Goal: Transaction & Acquisition: Book appointment/travel/reservation

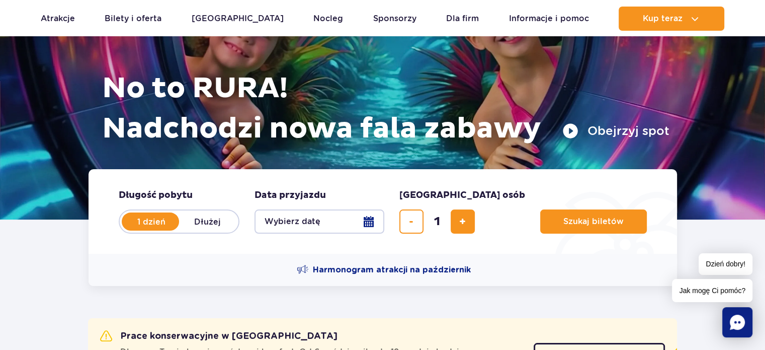
scroll to position [101, 0]
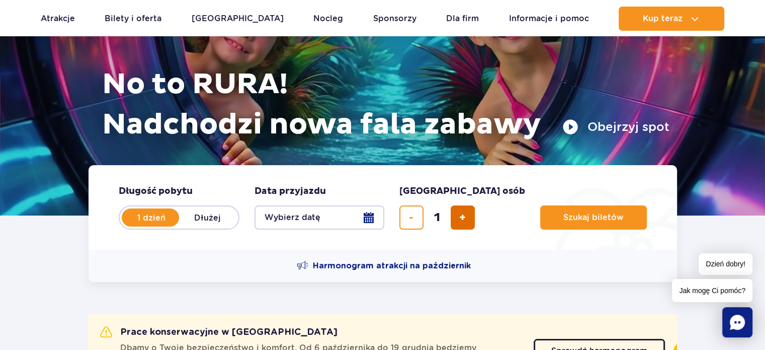
click at [465, 217] on span "dodaj bilet" at bounding box center [463, 217] width 7 height 0
type input "3"
click at [371, 213] on button "Wybierz datę" at bounding box center [320, 217] width 130 height 24
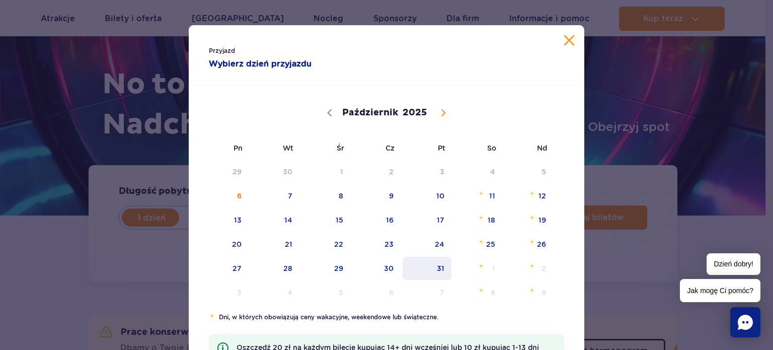
click at [430, 264] on span "31" at bounding box center [427, 268] width 51 height 23
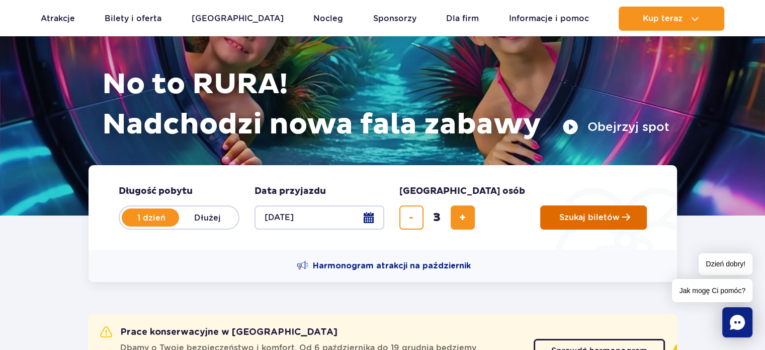
click at [541, 222] on button "Szukaj biletów" at bounding box center [594, 217] width 107 height 24
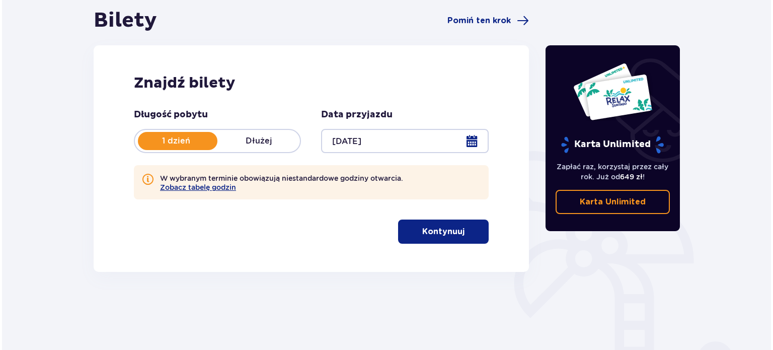
scroll to position [101, 0]
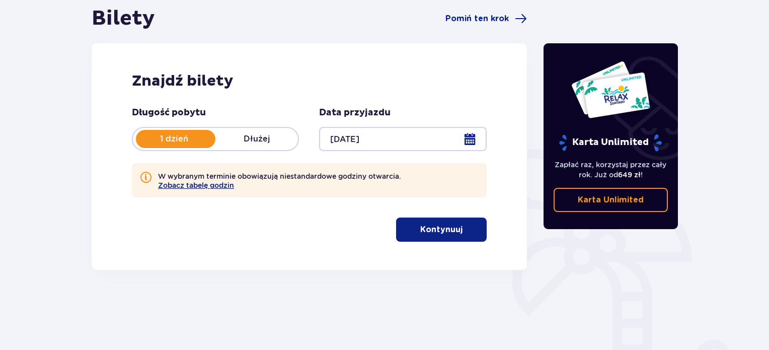
click at [198, 187] on button "Zobacz tabelę godzin" at bounding box center [196, 185] width 76 height 8
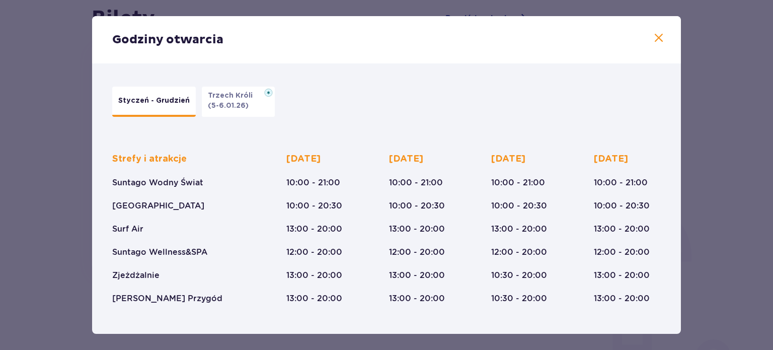
click at [664, 33] on div "Godziny otwarcia" at bounding box center [386, 39] width 589 height 47
click at [655, 34] on span at bounding box center [659, 38] width 12 height 12
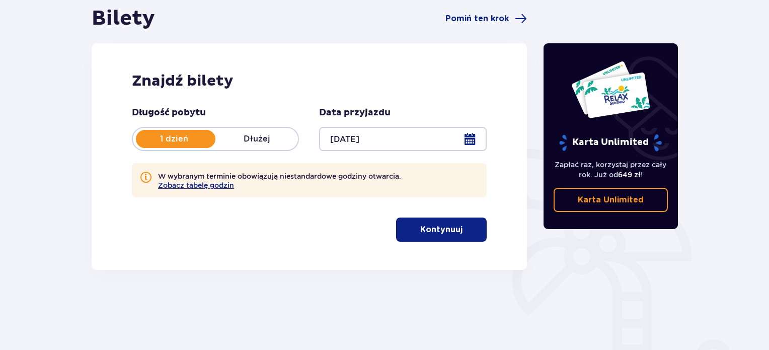
click at [455, 227] on button "Kontynuuj" at bounding box center [441, 229] width 91 height 24
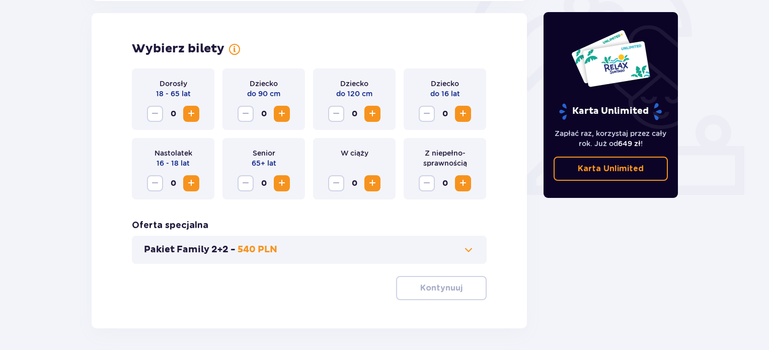
scroll to position [326, 0]
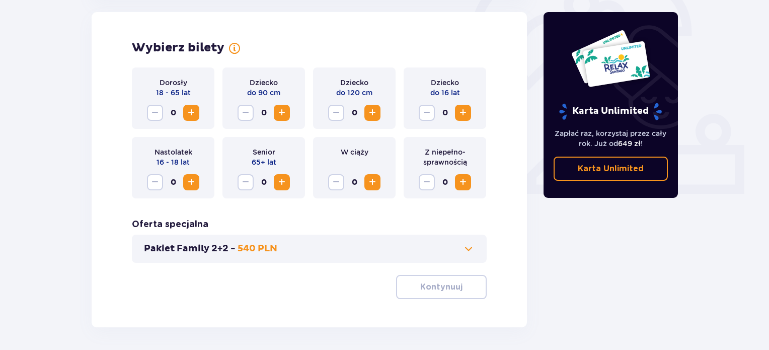
click at [196, 112] on span "Zwiększ" at bounding box center [191, 113] width 12 height 12
click at [465, 112] on span "Zwiększ" at bounding box center [463, 113] width 12 height 12
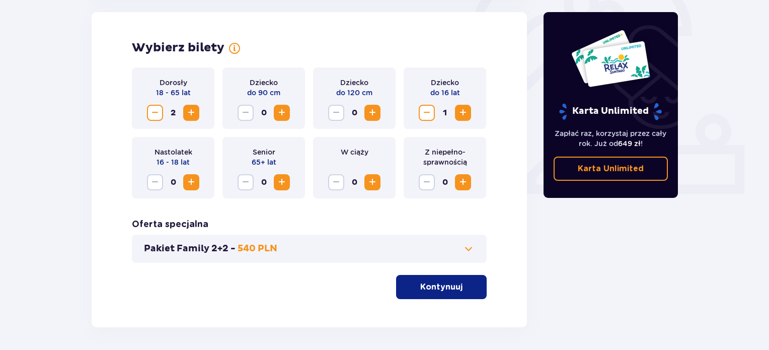
click at [466, 249] on span at bounding box center [469, 249] width 12 height 12
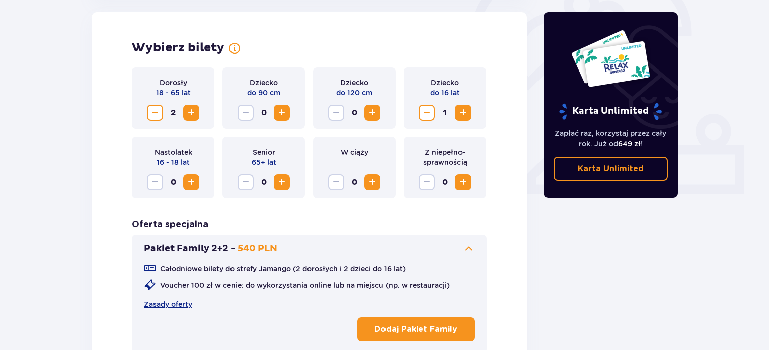
click at [466, 249] on span at bounding box center [469, 249] width 12 height 12
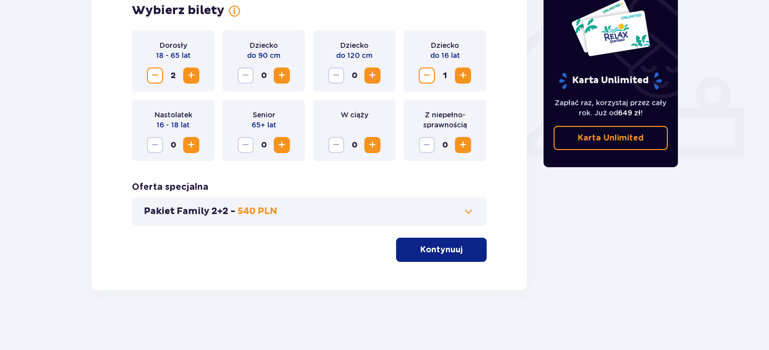
scroll to position [364, 0]
click at [473, 214] on span at bounding box center [469, 211] width 12 height 12
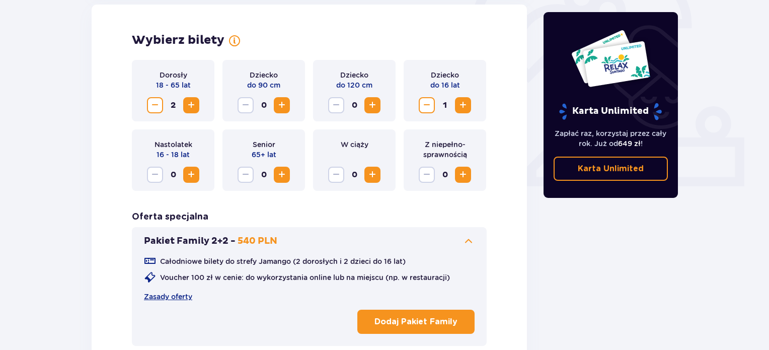
scroll to position [326, 0]
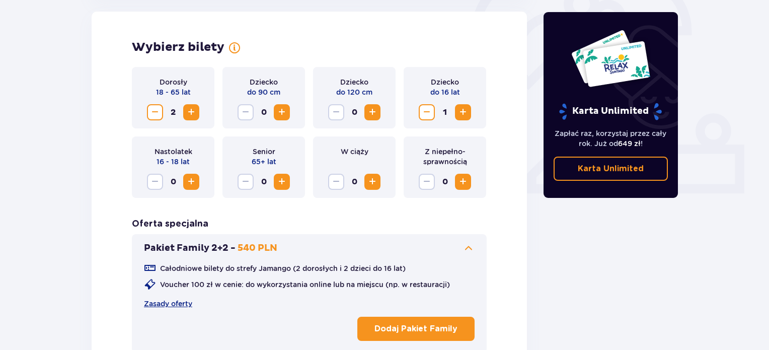
click at [473, 214] on div "Dorosły 18 - 65 lat 2 Dziecko do 90 cm 0 Dziecko do 120 cm 0 Dziecko do 16 lat …" at bounding box center [309, 228] width 355 height 322
click at [402, 330] on p "Dodaj Pakiet Family" at bounding box center [415, 329] width 83 height 11
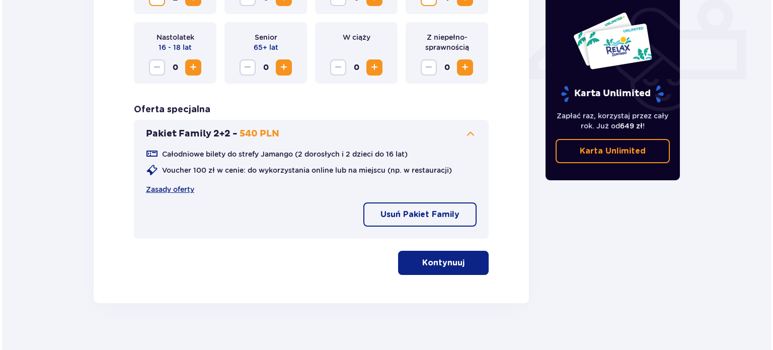
scroll to position [455, 0]
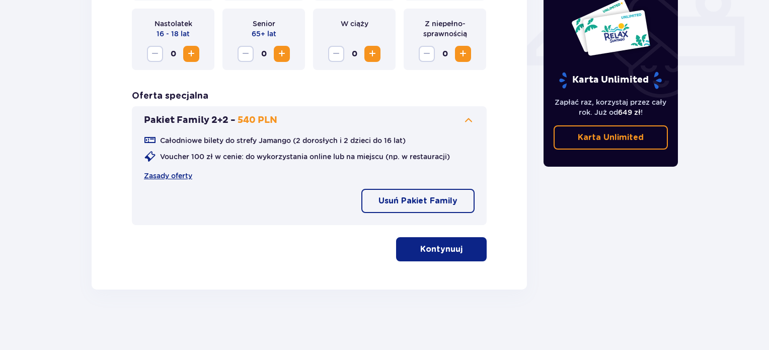
click at [421, 199] on p "Usuń Pakiet Family" at bounding box center [417, 200] width 79 height 11
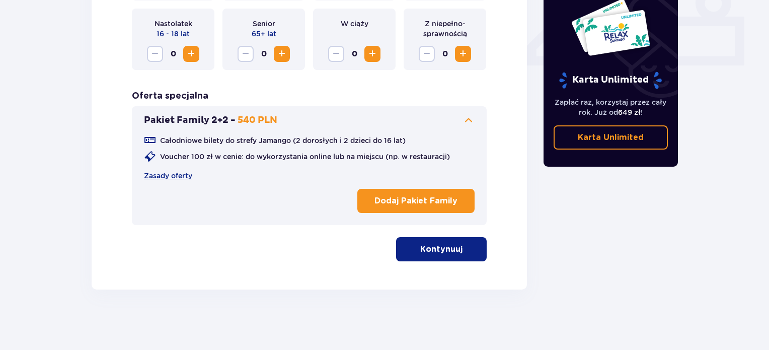
click at [420, 245] on p "Kontynuuj" at bounding box center [441, 249] width 42 height 11
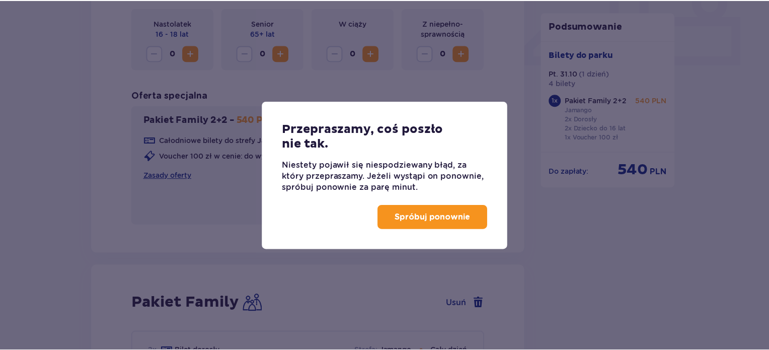
scroll to position [696, 0]
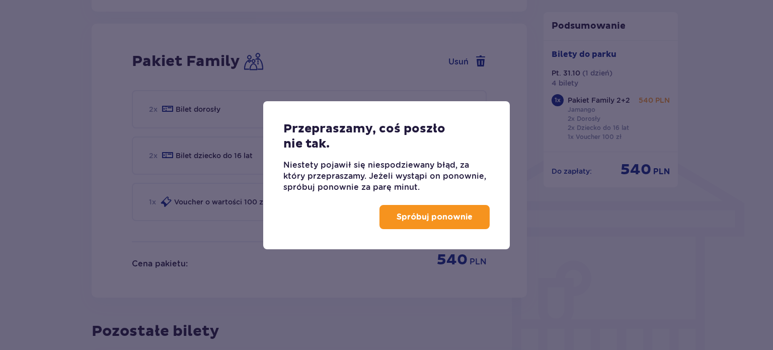
click at [417, 224] on button "Spróbuj ponownie" at bounding box center [434, 217] width 110 height 24
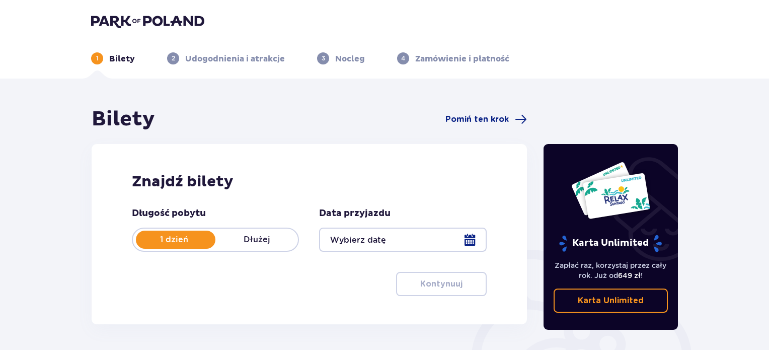
click at [471, 238] on div at bounding box center [402, 239] width 167 height 24
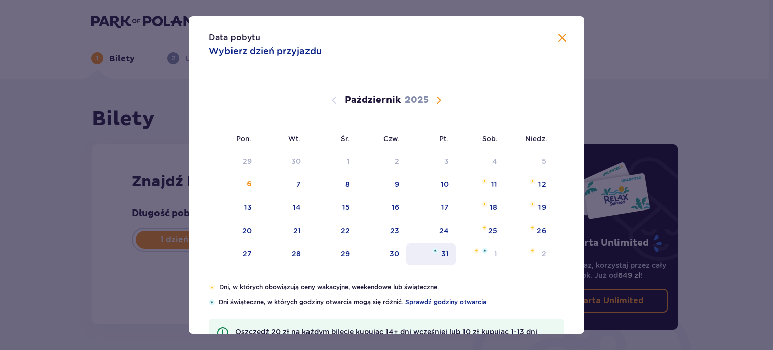
click at [435, 249] on img "piątek, 31 października 2025" at bounding box center [435, 251] width 6 height 6
type input "[DATE]"
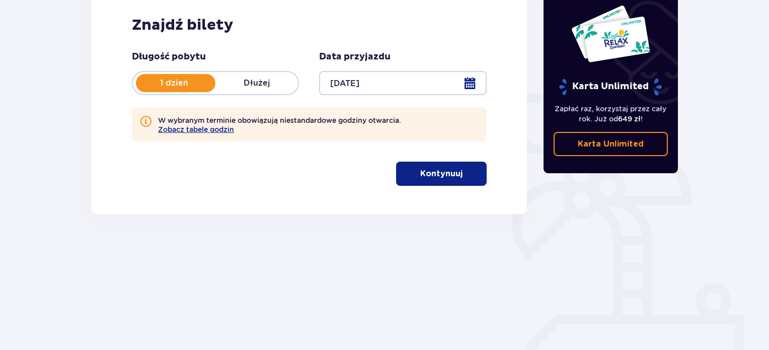
scroll to position [163, 0]
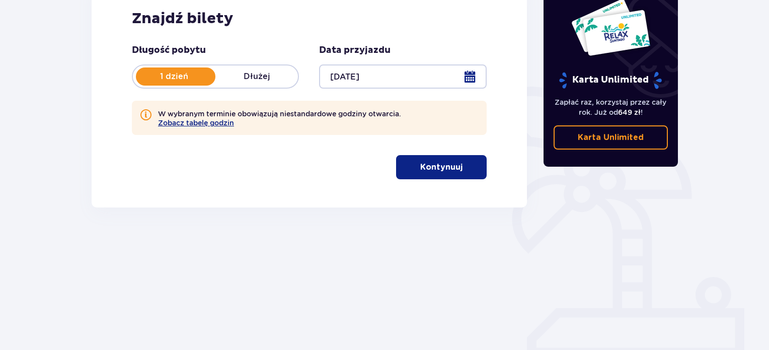
click at [431, 169] on p "Kontynuuj" at bounding box center [441, 167] width 42 height 11
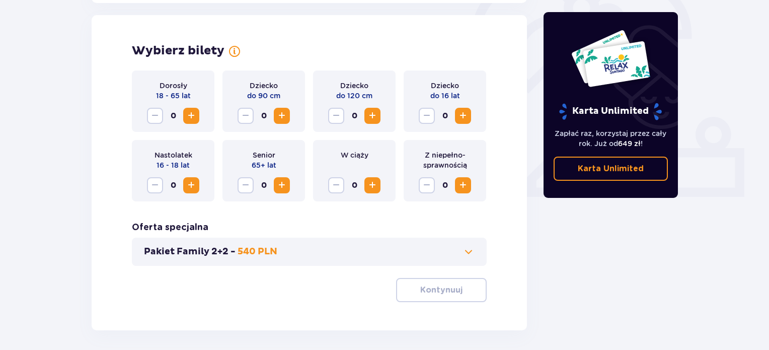
scroll to position [326, 0]
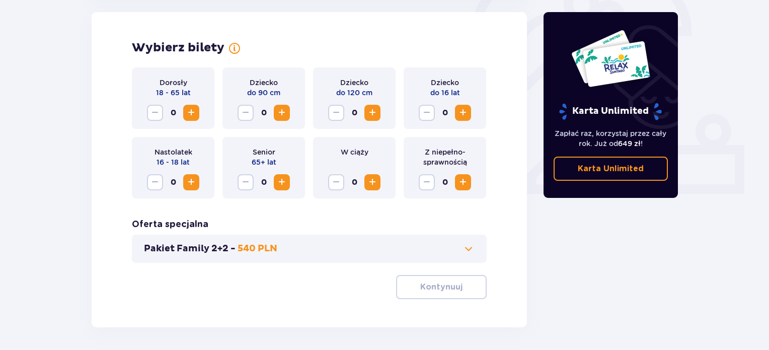
click at [185, 108] on button "Zwiększ" at bounding box center [191, 113] width 16 height 16
click at [461, 109] on span "Zwiększ" at bounding box center [463, 113] width 12 height 12
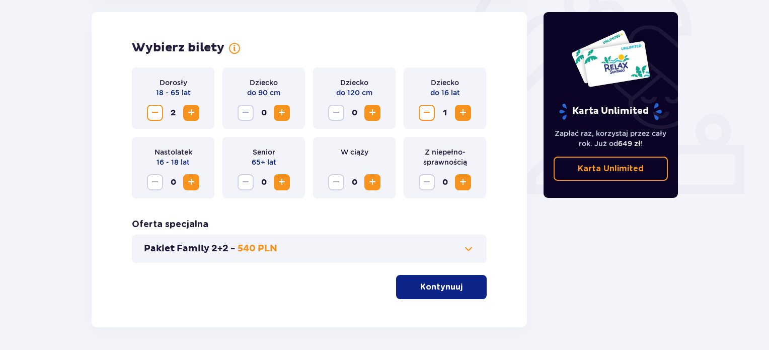
click at [440, 252] on button "Pakiet Family 2+2 - 540 PLN" at bounding box center [309, 249] width 331 height 12
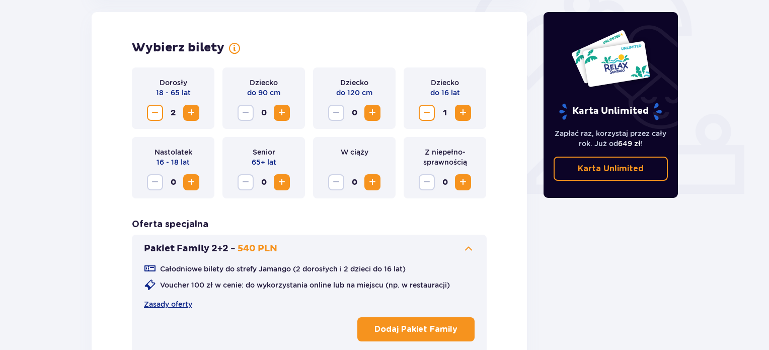
click at [422, 325] on p "Dodaj Pakiet Family" at bounding box center [415, 329] width 83 height 11
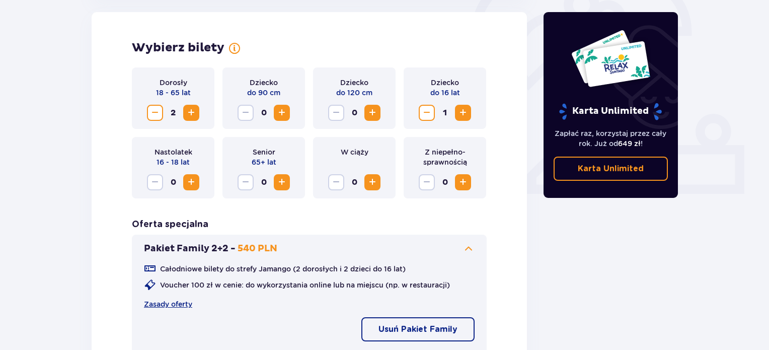
scroll to position [455, 0]
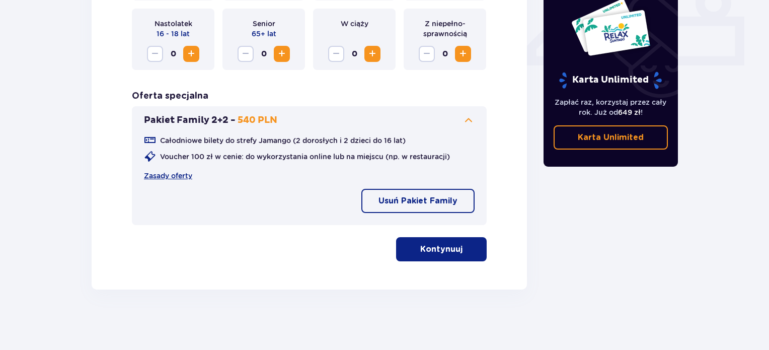
click at [468, 253] on span "button" at bounding box center [464, 249] width 12 height 12
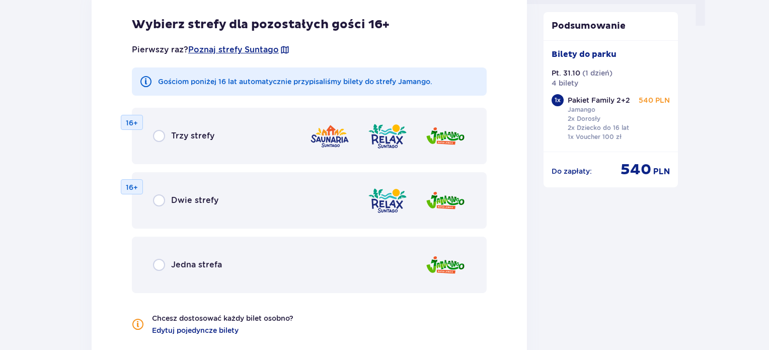
scroll to position [1058, 0]
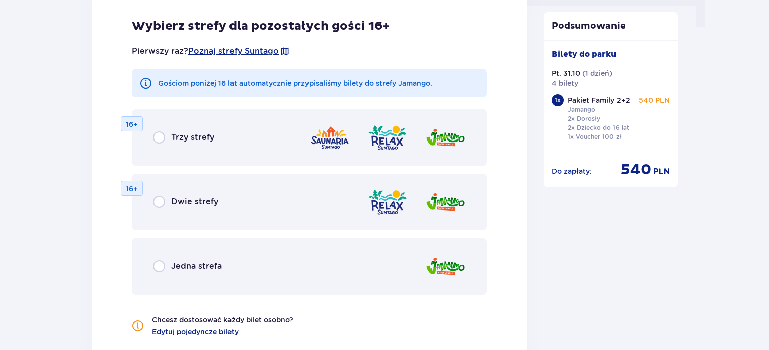
click at [159, 262] on input "radio" at bounding box center [159, 266] width 12 height 12
radio input "true"
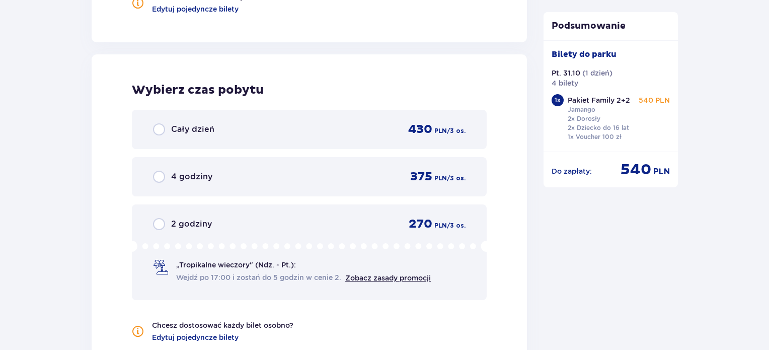
scroll to position [1410, 0]
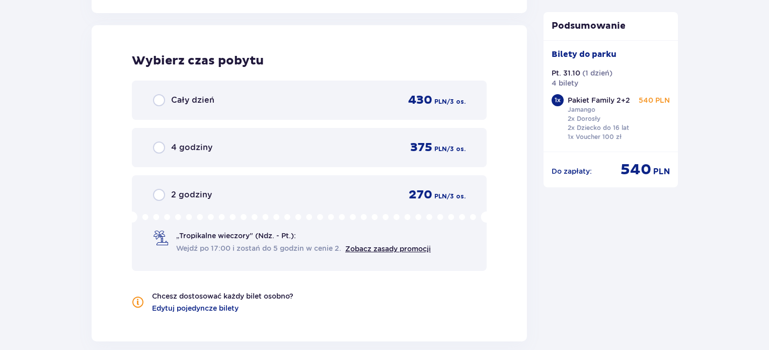
click at [163, 99] on input "radio" at bounding box center [159, 100] width 12 height 12
radio input "true"
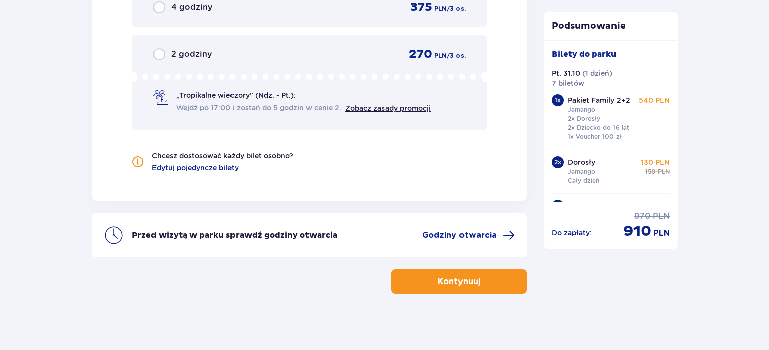
scroll to position [1552, 0]
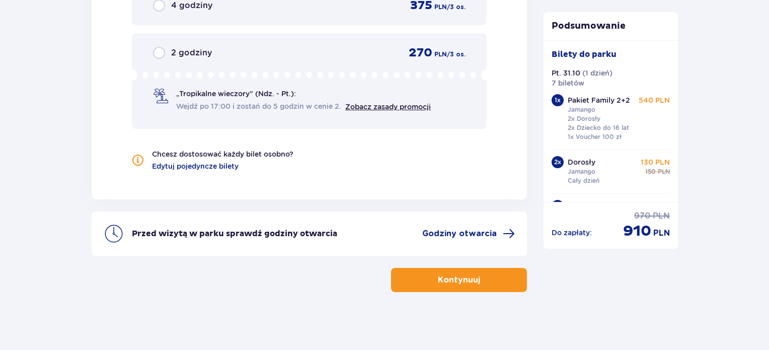
click at [153, 47] on input "radio" at bounding box center [159, 53] width 12 height 12
radio input "true"
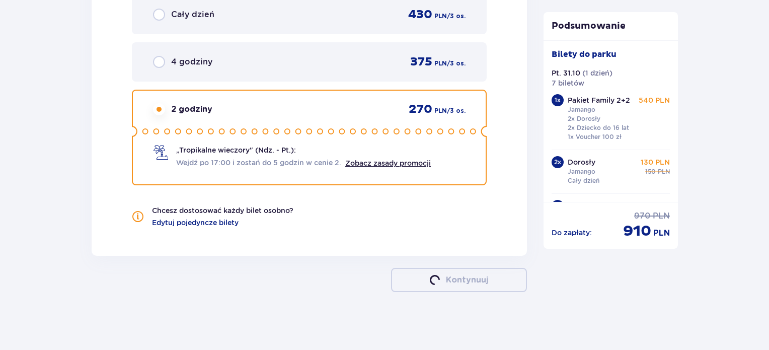
click at [153, 56] on input "radio" at bounding box center [159, 62] width 12 height 12
radio input "true"
click at [153, 9] on input "radio" at bounding box center [159, 15] width 12 height 12
radio input "true"
click at [153, 103] on input "radio" at bounding box center [159, 109] width 12 height 12
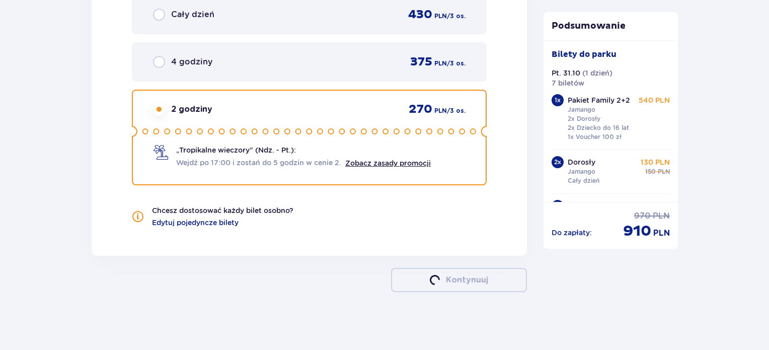
radio input "true"
click at [153, 56] on input "radio" at bounding box center [159, 62] width 12 height 12
radio input "true"
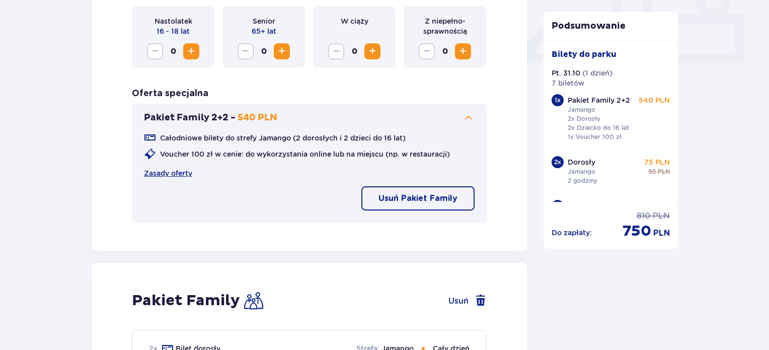
scroll to position [455, 0]
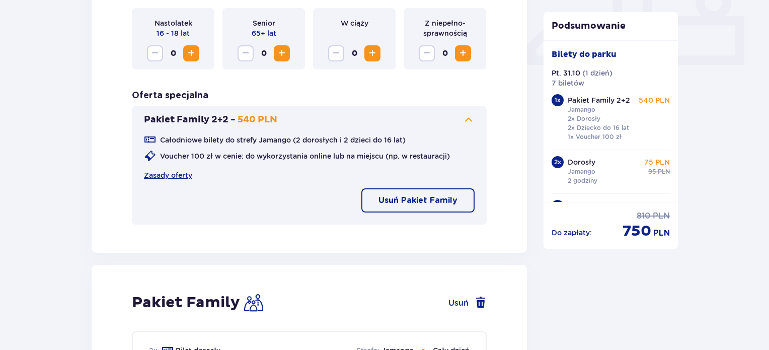
click at [385, 206] on button "Usuń Pakiet Family" at bounding box center [417, 200] width 113 height 24
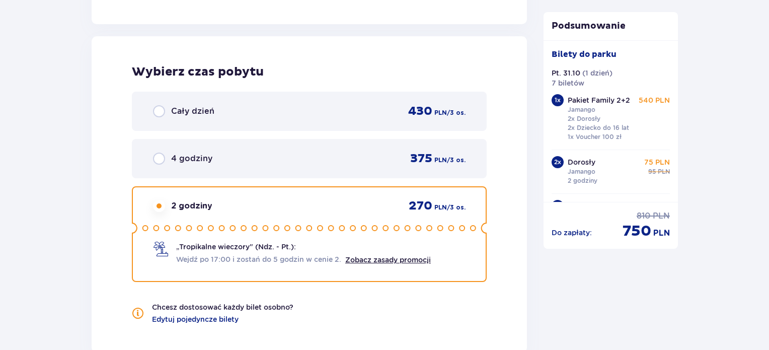
scroll to position [1441, 0]
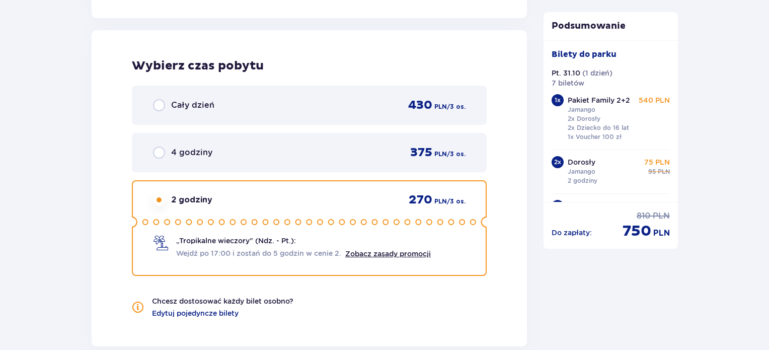
click at [179, 102] on span "Cały dzień" at bounding box center [192, 105] width 43 height 11
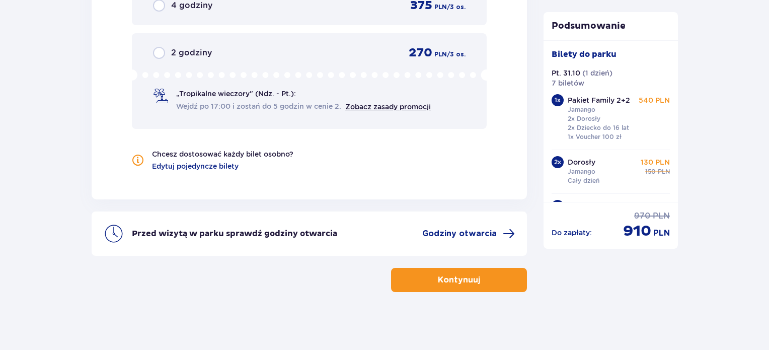
scroll to position [1588, 0]
click at [438, 278] on p "Kontynuuj" at bounding box center [459, 279] width 42 height 11
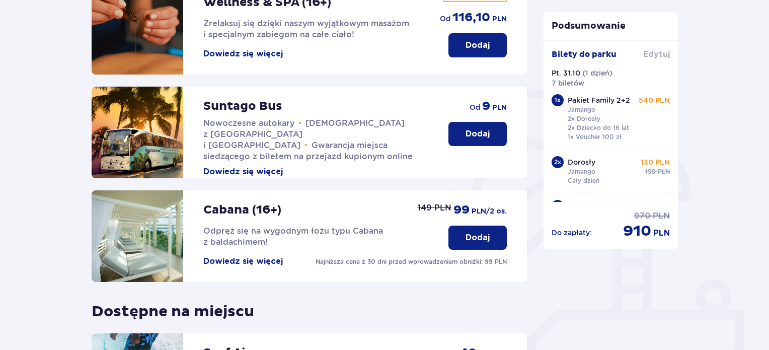
click at [650, 55] on span "Edytuj" at bounding box center [656, 54] width 27 height 11
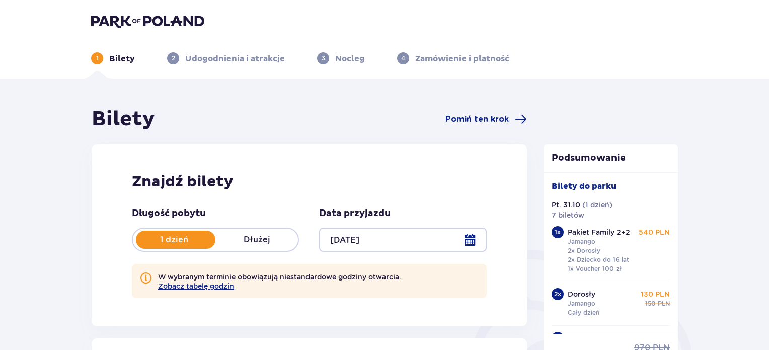
type input "[DATE]"
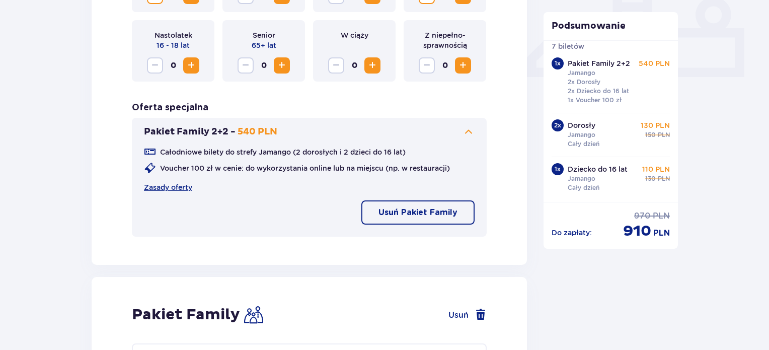
scroll to position [463, 0]
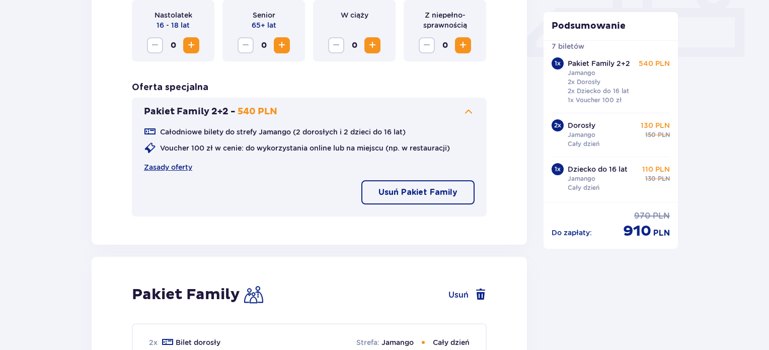
click at [420, 192] on p "Usuń Pakiet Family" at bounding box center [417, 192] width 79 height 11
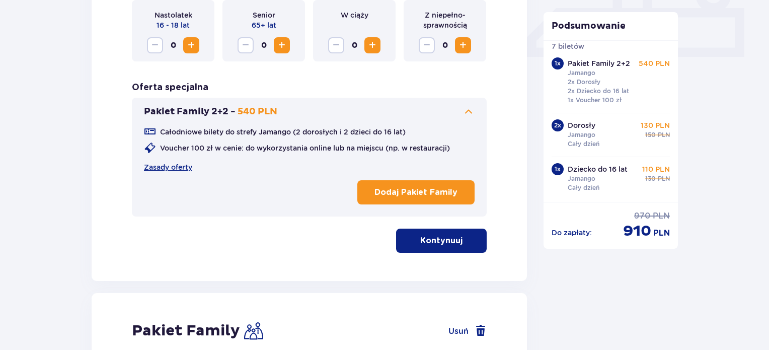
click at [451, 240] on p "Kontynuuj" at bounding box center [441, 240] width 42 height 11
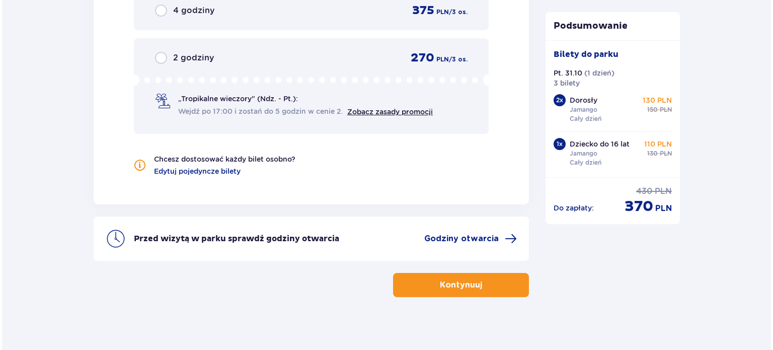
scroll to position [1134, 0]
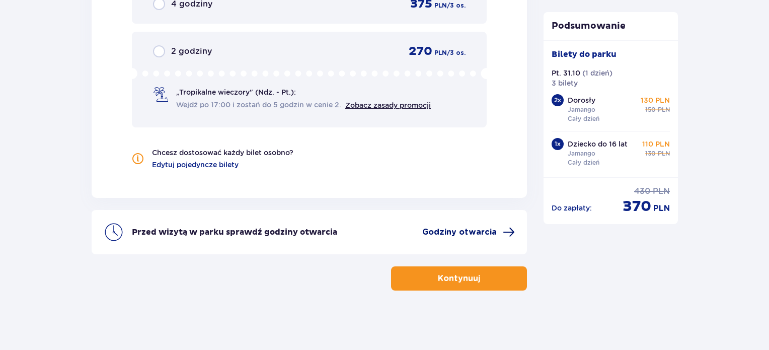
click at [473, 231] on span "Godziny otwarcia" at bounding box center [459, 231] width 74 height 11
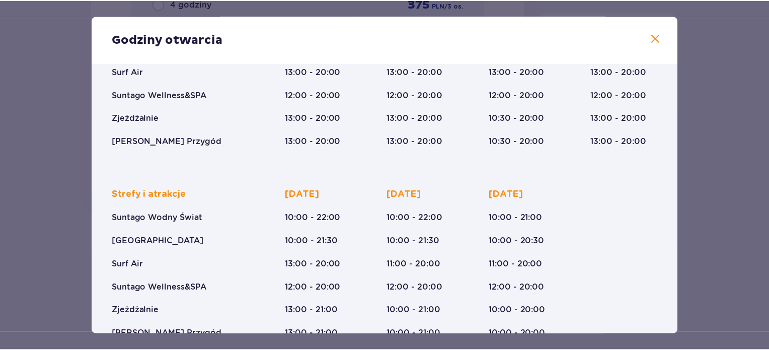
scroll to position [183, 0]
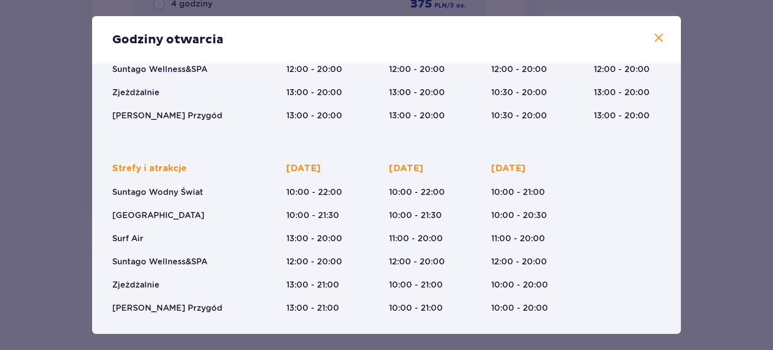
click at [655, 42] on span at bounding box center [659, 38] width 12 height 12
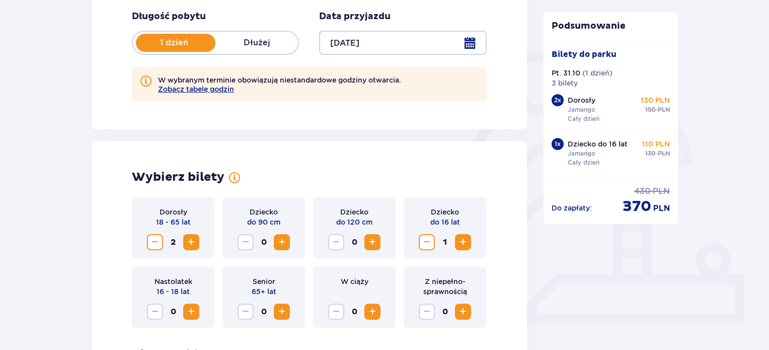
scroll to position [147, 0]
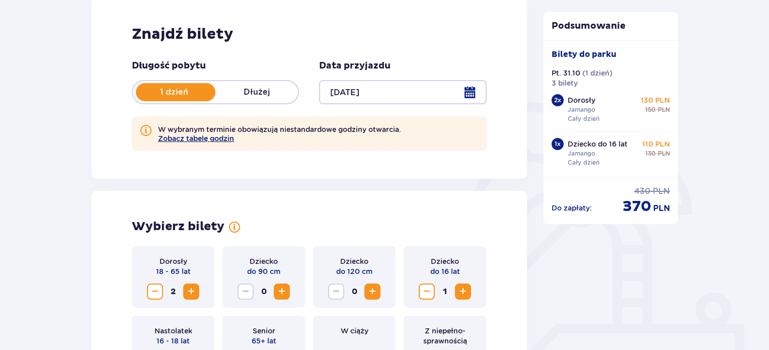
click at [222, 140] on button "Zobacz tabelę godzin" at bounding box center [196, 138] width 76 height 8
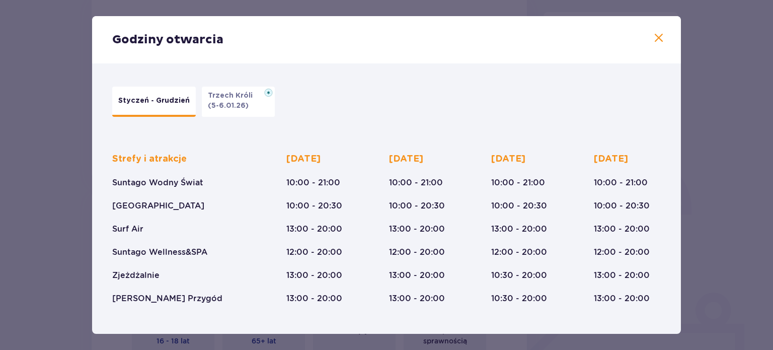
click at [649, 37] on div "Godziny otwarcia" at bounding box center [386, 39] width 589 height 47
click at [658, 39] on span at bounding box center [659, 38] width 12 height 12
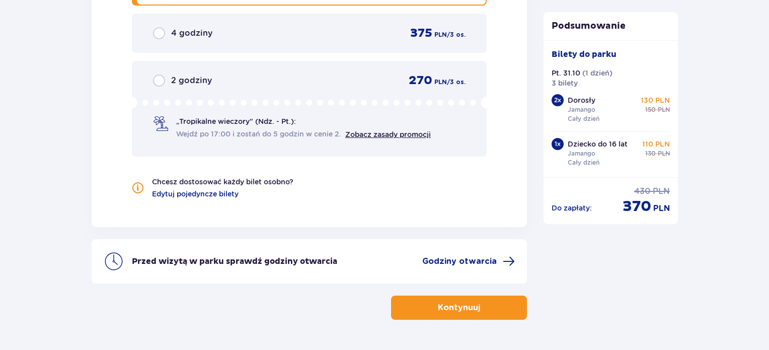
scroll to position [1134, 0]
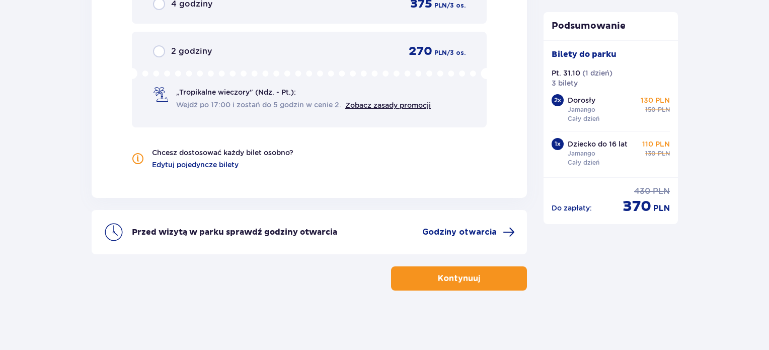
click at [474, 264] on div "Kontynuuj" at bounding box center [309, 272] width 435 height 36
click at [473, 270] on button "Kontynuuj" at bounding box center [459, 278] width 136 height 24
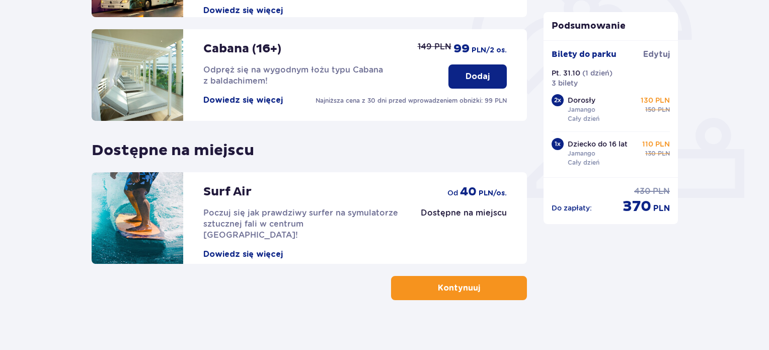
scroll to position [332, 0]
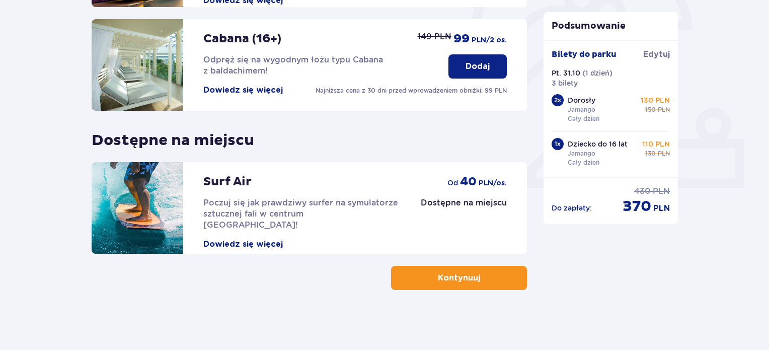
click at [473, 270] on button "Kontynuuj" at bounding box center [459, 278] width 136 height 24
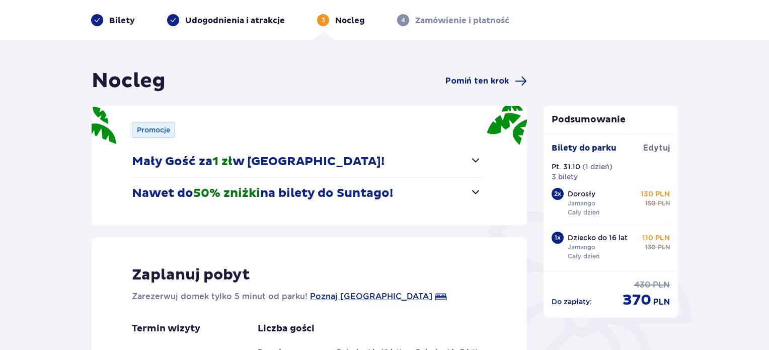
scroll to position [40, 0]
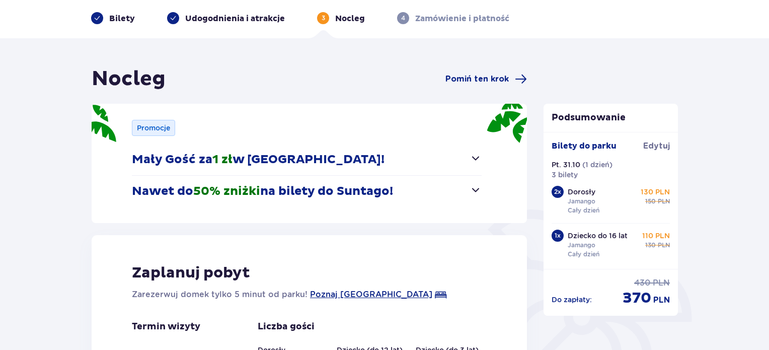
click at [478, 188] on span "button" at bounding box center [476, 190] width 12 height 12
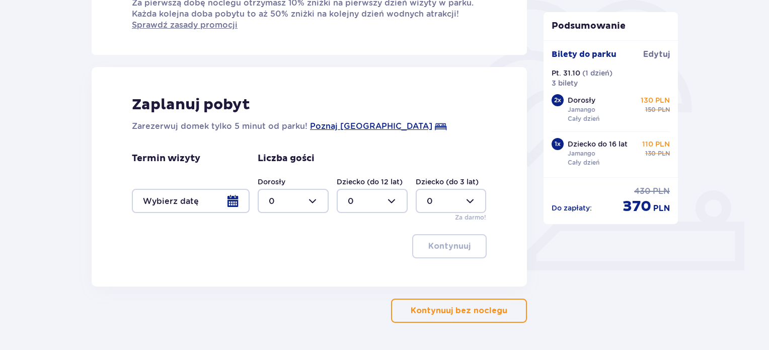
scroll to position [282, 0]
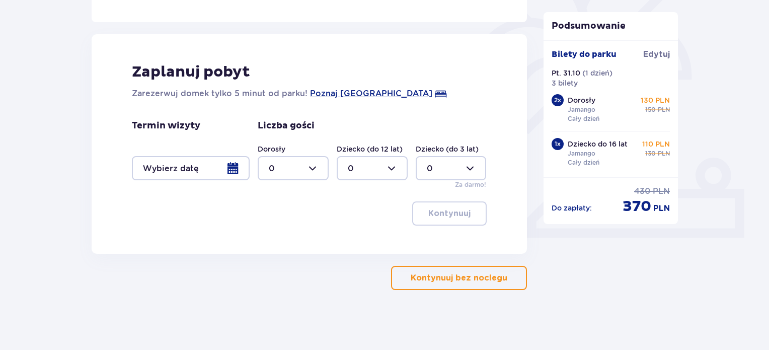
click at [316, 171] on div at bounding box center [293, 168] width 71 height 24
click at [283, 236] on div "2" at bounding box center [293, 240] width 49 height 11
click at [306, 169] on div at bounding box center [293, 168] width 71 height 24
click at [275, 257] on div "3" at bounding box center [293, 261] width 49 height 11
type input "3"
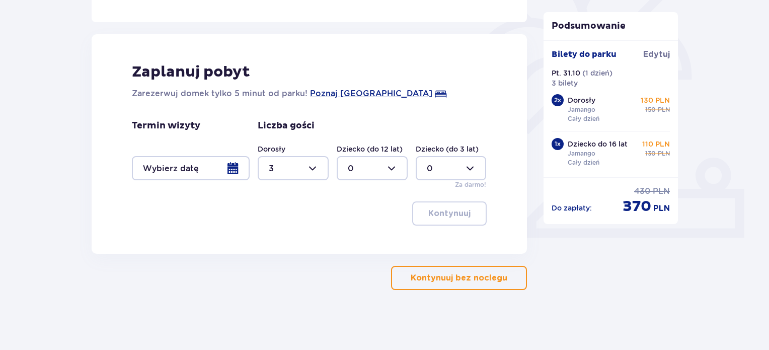
click at [347, 205] on div "Kontynuuj" at bounding box center [309, 213] width 355 height 24
click at [232, 165] on div at bounding box center [191, 168] width 118 height 24
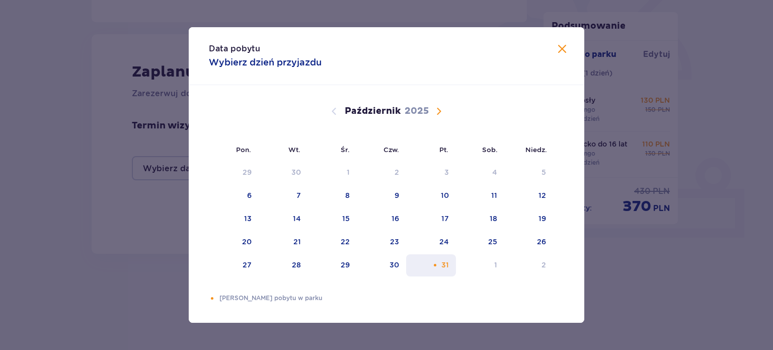
click at [444, 261] on div "31" at bounding box center [445, 265] width 8 height 10
click at [566, 51] on span "Zamknij" at bounding box center [562, 49] width 12 height 12
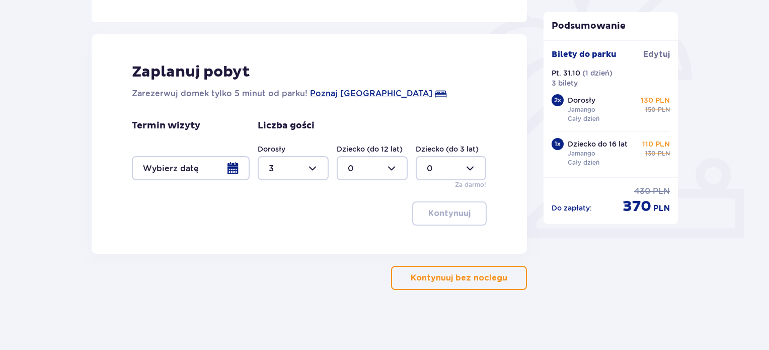
click at [232, 165] on div at bounding box center [191, 168] width 118 height 24
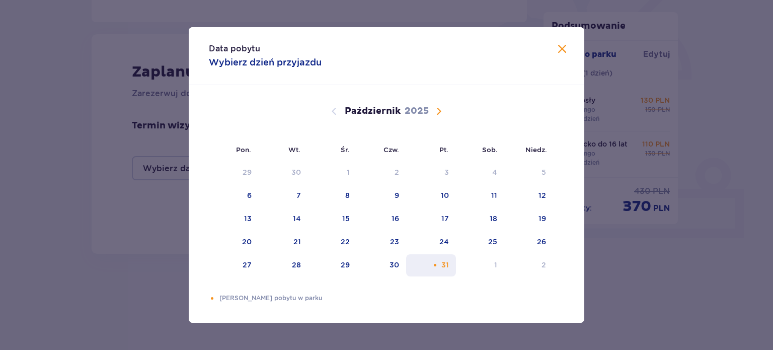
click at [441, 261] on div "31" at bounding box center [431, 265] width 50 height 22
click at [480, 265] on div "1" at bounding box center [480, 265] width 49 height 22
type input "31.10.25 - 01.11.25"
type input "0"
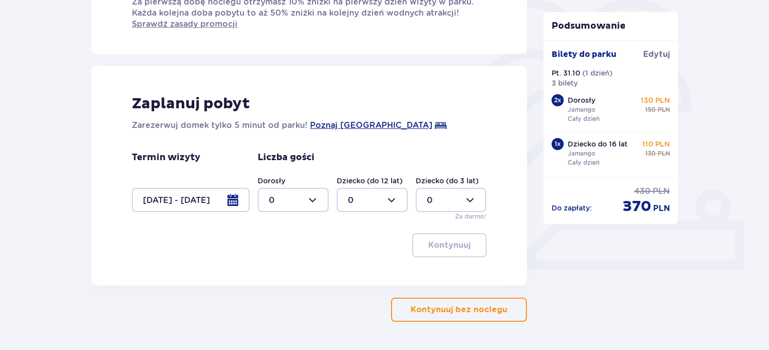
scroll to position [282, 0]
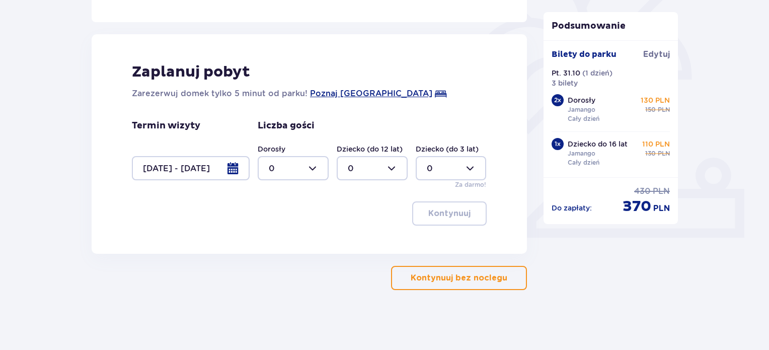
click at [211, 162] on div at bounding box center [191, 168] width 118 height 24
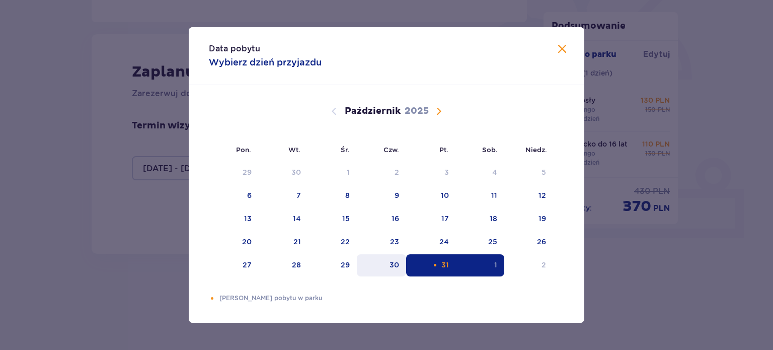
click at [397, 266] on div "30" at bounding box center [395, 265] width 10 height 10
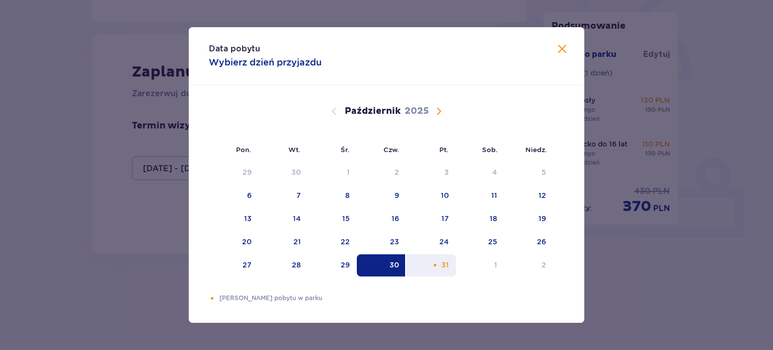
click at [435, 268] on div "31" at bounding box center [431, 265] width 50 height 22
type input "30.10.25 - 31.10.25"
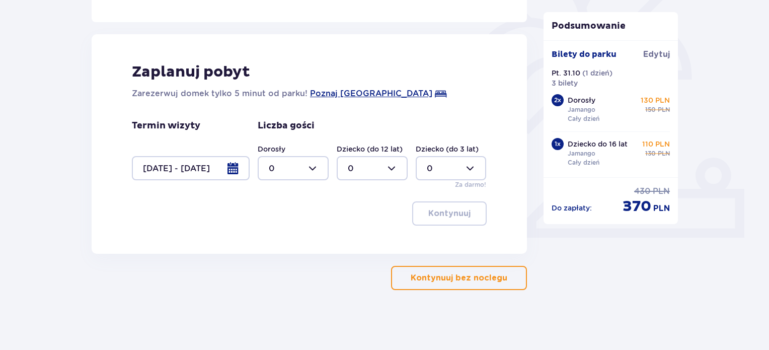
click at [312, 162] on div at bounding box center [293, 168] width 71 height 24
click at [281, 258] on div "3" at bounding box center [293, 261] width 49 height 11
type input "3"
click at [440, 213] on p "Kontynuuj" at bounding box center [449, 213] width 42 height 11
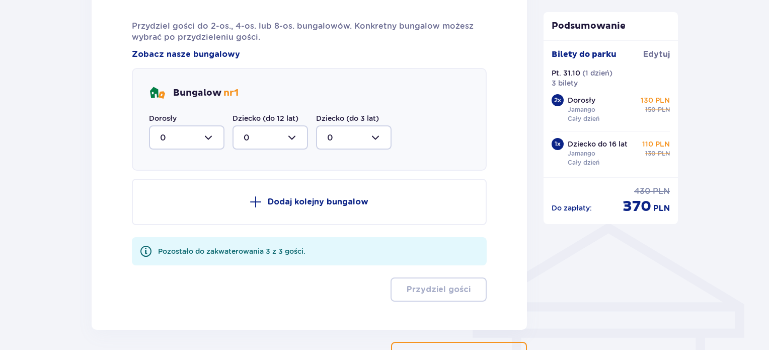
scroll to position [596, 0]
click at [211, 134] on div at bounding box center [186, 136] width 75 height 24
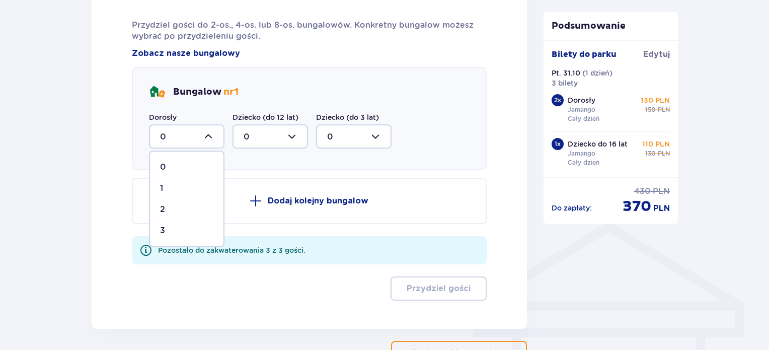
click at [166, 228] on div "3" at bounding box center [186, 230] width 53 height 11
type input "3"
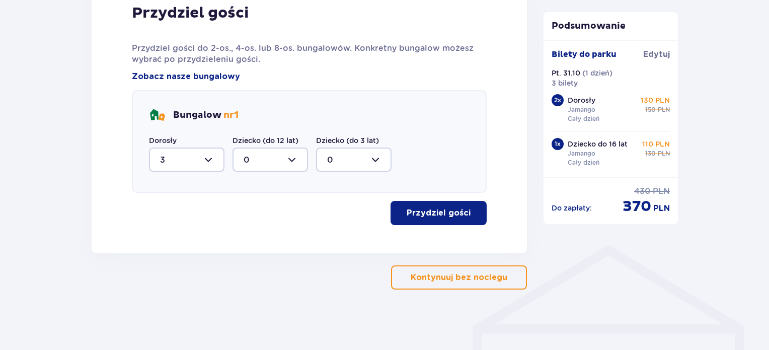
scroll to position [572, 0]
click at [411, 214] on p "Przydziel gości" at bounding box center [439, 213] width 64 height 11
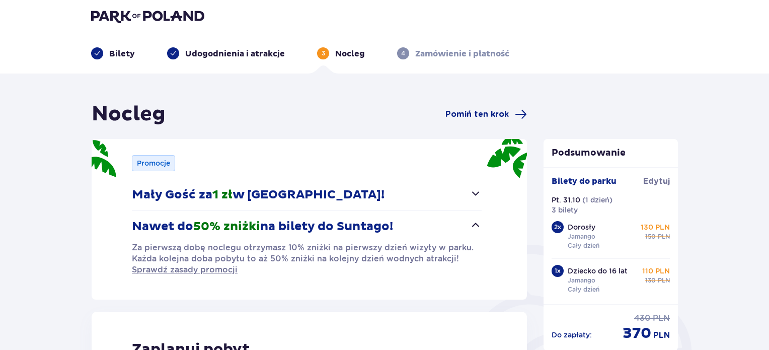
scroll to position [0, 0]
